Goal: Task Accomplishment & Management: Manage account settings

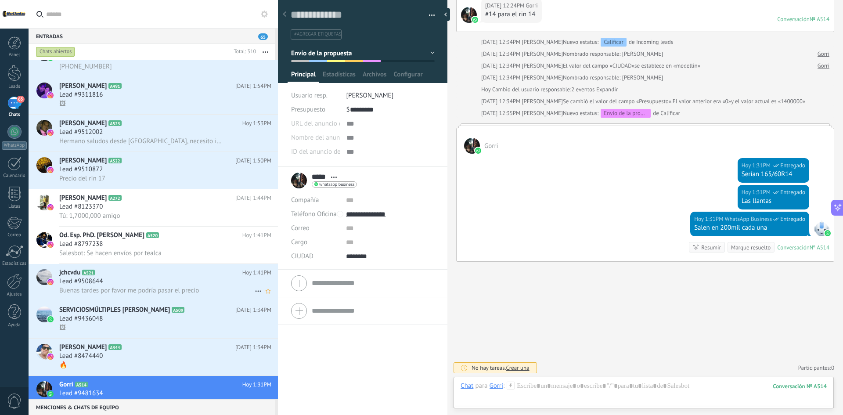
scroll to position [176, 0]
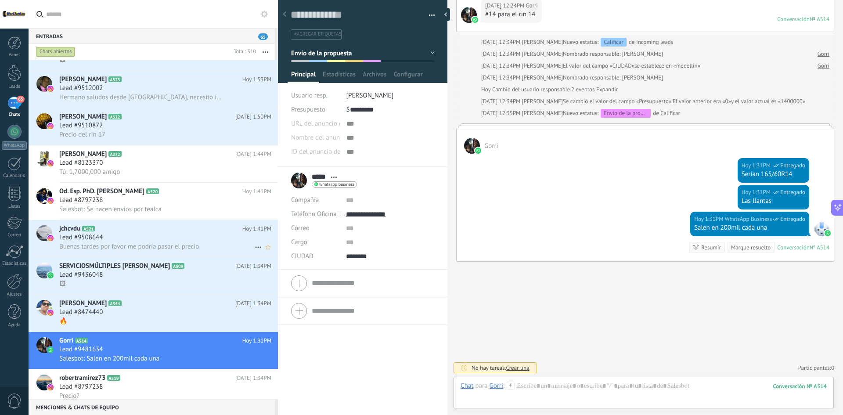
click at [162, 239] on div "Lead #9508644" at bounding box center [165, 237] width 212 height 9
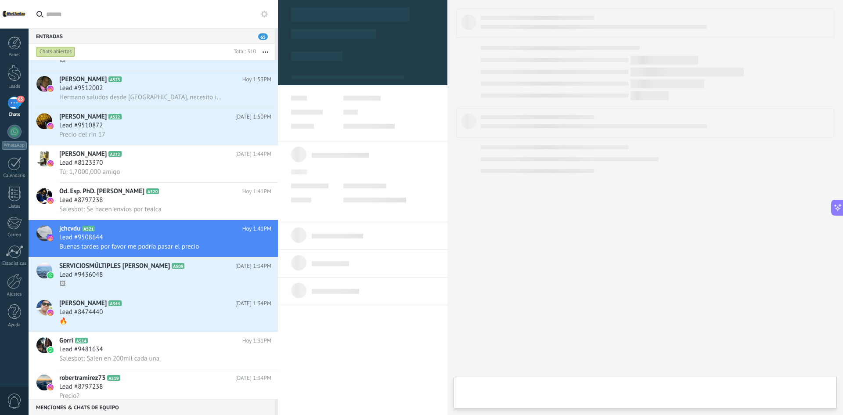
type textarea "**********"
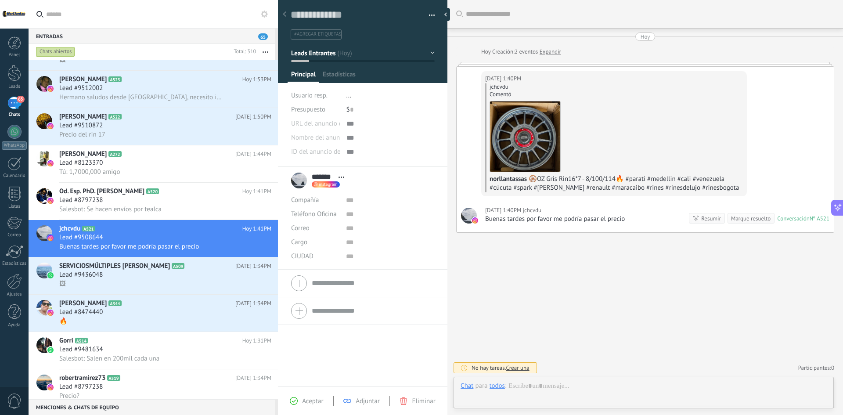
scroll to position [13, 0]
click at [591, 386] on div at bounding box center [643, 394] width 366 height 26
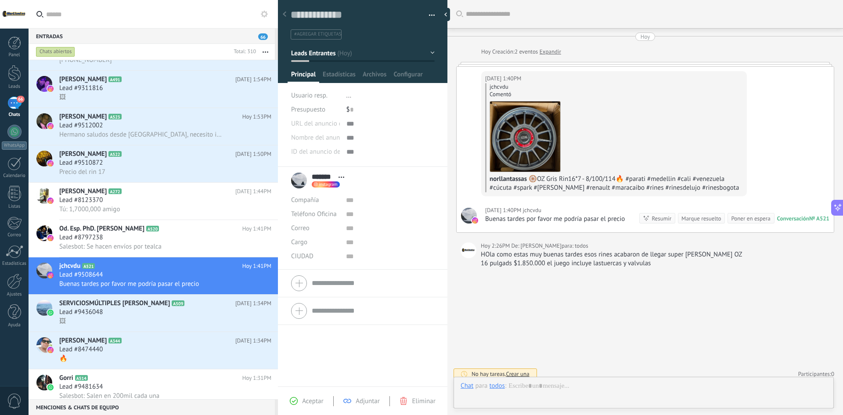
scroll to position [6, 0]
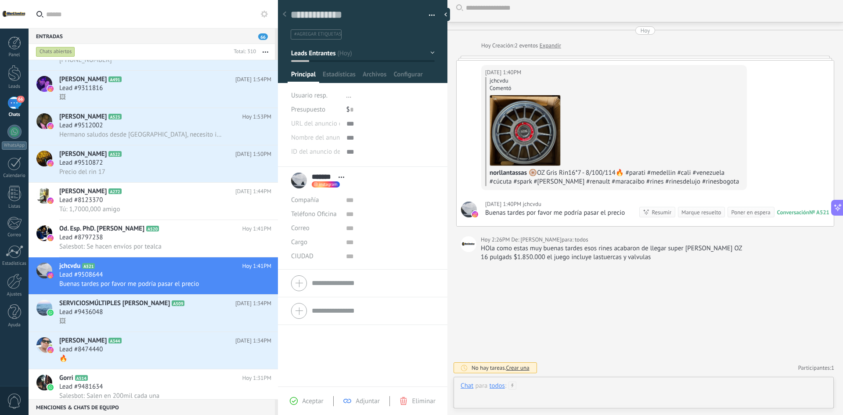
click at [559, 395] on div at bounding box center [643, 394] width 366 height 26
